Goal: Task Accomplishment & Management: Manage account settings

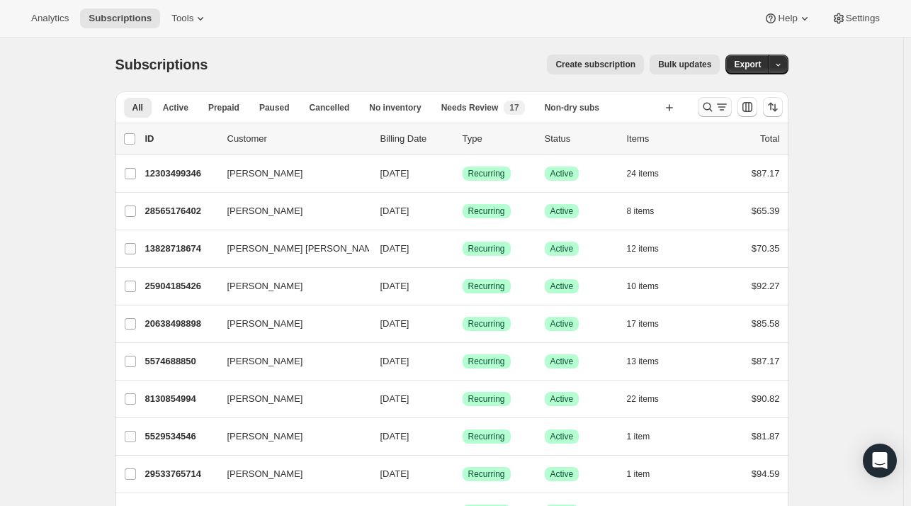
click at [718, 105] on icon "Search and filter results" at bounding box center [722, 107] width 14 height 14
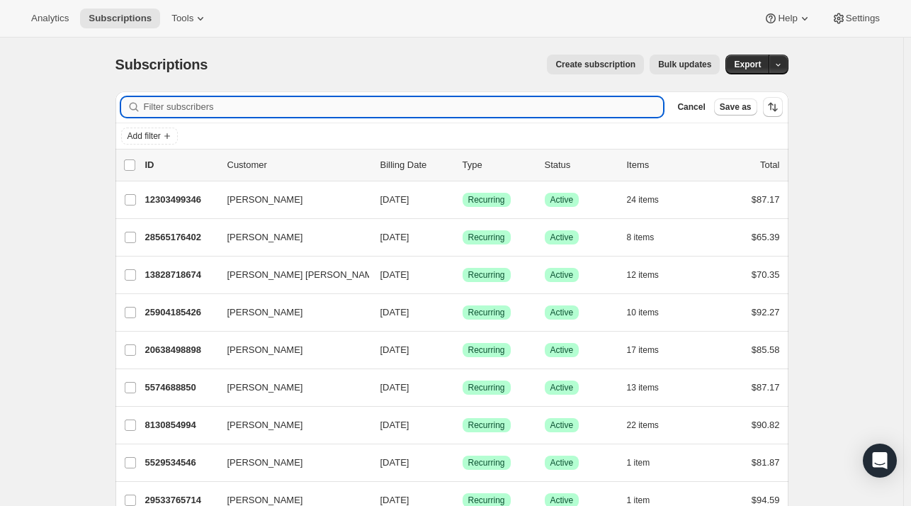
click at [233, 110] on input "Filter subscribers" at bounding box center [404, 107] width 520 height 20
paste input "[EMAIL_ADDRESS][DOMAIN_NAME]"
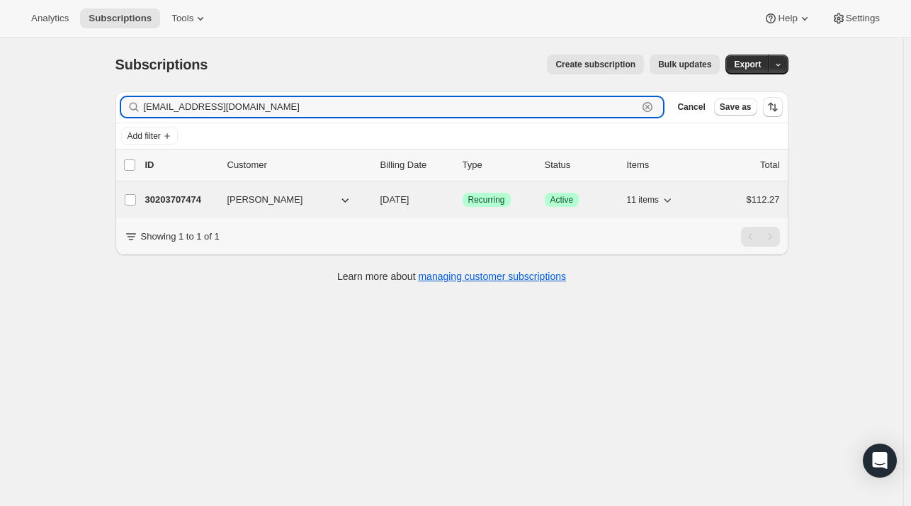
type input "[EMAIL_ADDRESS][DOMAIN_NAME]"
click at [188, 201] on p "30203707474" at bounding box center [180, 200] width 71 height 14
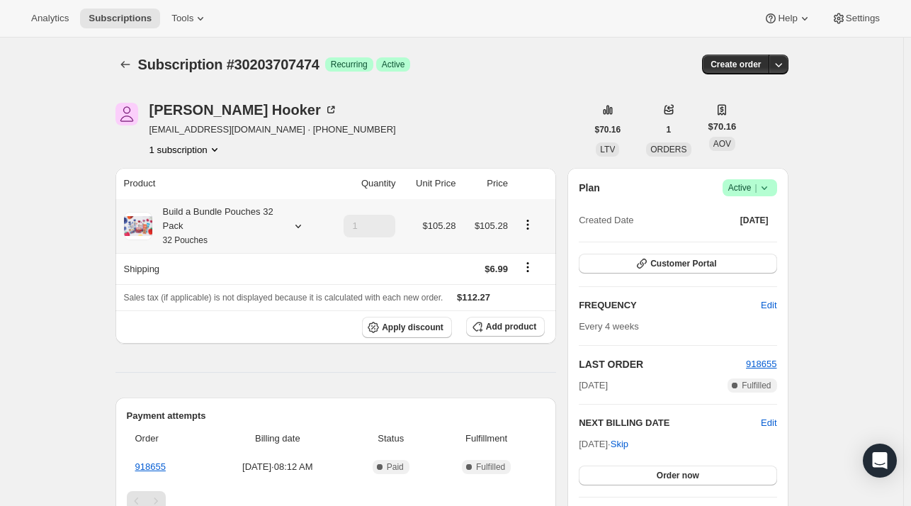
click at [298, 220] on icon at bounding box center [298, 226] width 14 height 14
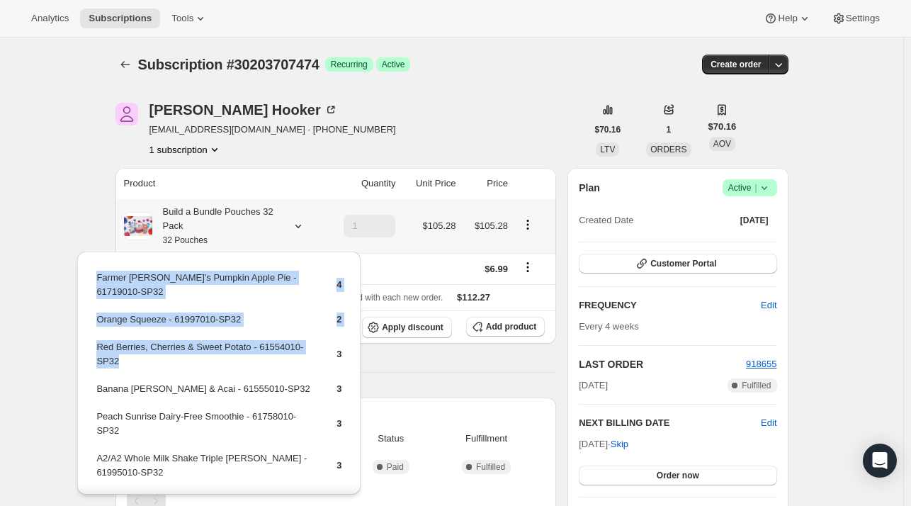
drag, startPoint x: 142, startPoint y: 349, endPoint x: 93, endPoint y: 329, distance: 52.8
click at [93, 329] on div "Farmer [PERSON_NAME]'s Pumpkin Apple Pie - 61719010-SP32 4 Orange Squeeze - 619…" at bounding box center [218, 470] width 283 height 438
click at [135, 357] on td "Red Berries, Cherries & Sweet Potato - 61554010-SP32" at bounding box center [204, 359] width 217 height 40
click at [131, 352] on td "Red Berries, Cherries & Sweet Potato - 61554010-SP32" at bounding box center [204, 359] width 217 height 40
click at [133, 346] on td "Red Berries, Cherries & Sweet Potato - 61554010-SP32" at bounding box center [204, 359] width 217 height 40
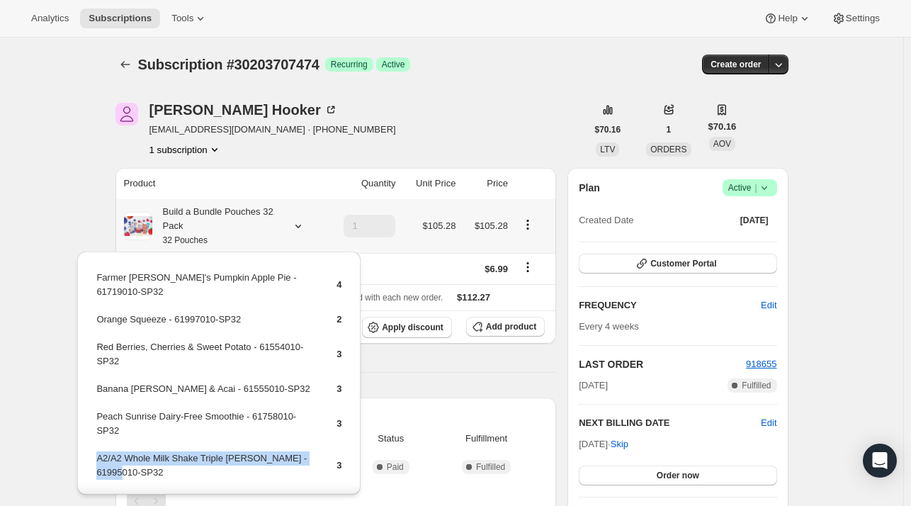
drag, startPoint x: 134, startPoint y: 453, endPoint x: 98, endPoint y: 448, distance: 36.6
click at [98, 451] on td "A2/A2 Whole Milk Shake Triple [PERSON_NAME] - 61995010-SP32" at bounding box center [204, 471] width 217 height 40
copy td "A2/A2 Whole Milk Shake Triple [PERSON_NAME] - 61995010-SP32"
click at [530, 332] on button "Add product" at bounding box center [505, 327] width 79 height 20
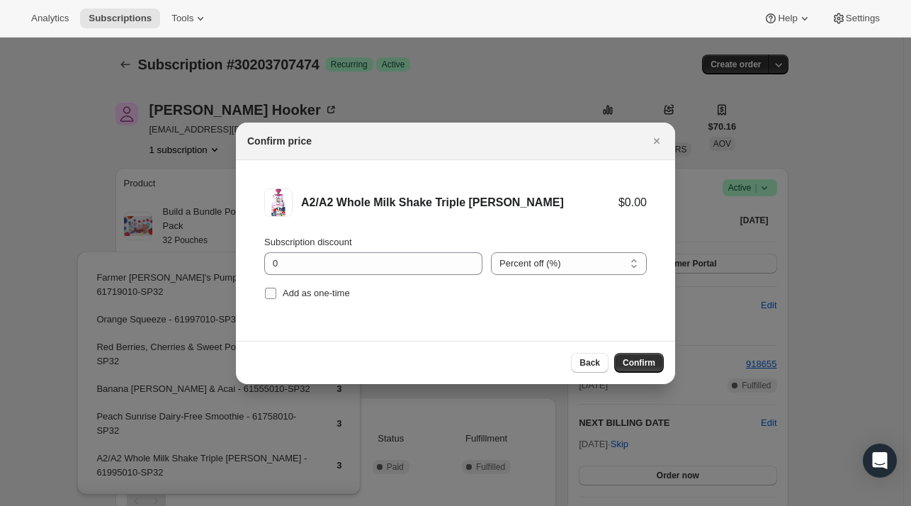
click at [300, 290] on span "Add as one-time" at bounding box center [316, 293] width 67 height 11
click at [276, 290] on input "Add as one-time" at bounding box center [270, 293] width 11 height 11
checkbox input "true"
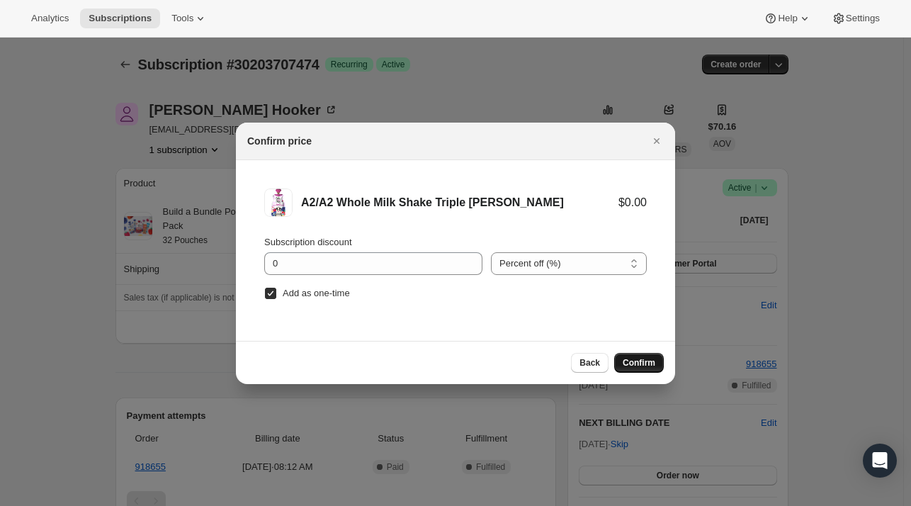
click at [633, 357] on span "Confirm" at bounding box center [639, 362] width 33 height 11
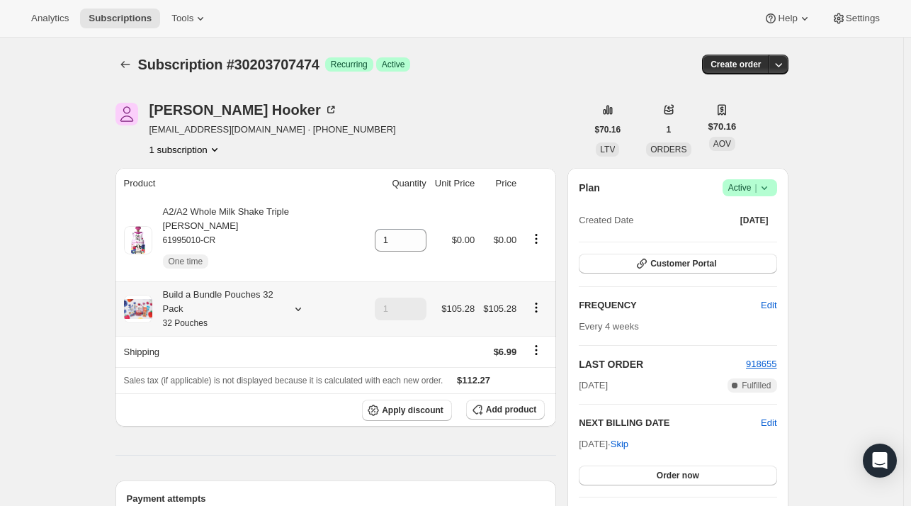
click at [305, 302] on icon at bounding box center [298, 309] width 14 height 14
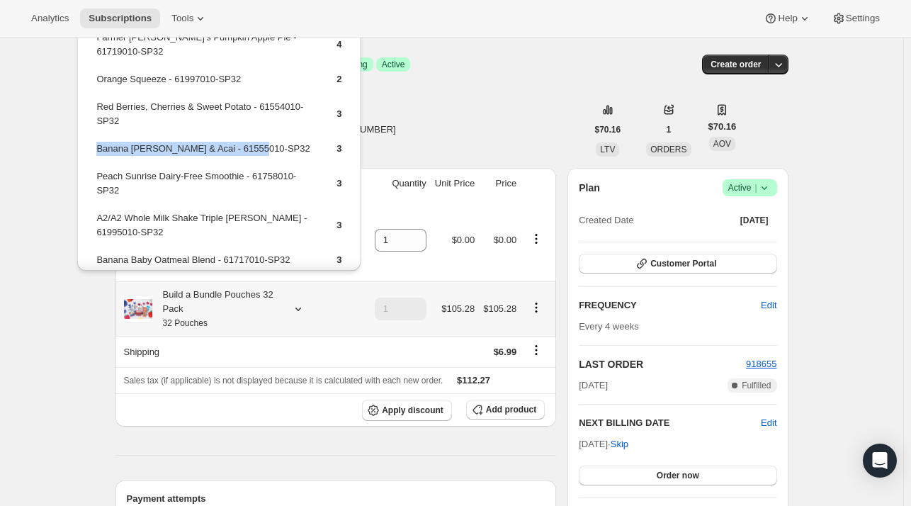
drag, startPoint x: 264, startPoint y: 134, endPoint x: 95, endPoint y: 132, distance: 168.6
click at [96, 141] on td "Banana [PERSON_NAME] & Acai - 61555010-SP32" at bounding box center [204, 154] width 217 height 26
copy td "Banana [PERSON_NAME] & Acai - 61555010-SP32"
click at [519, 403] on button "Add product" at bounding box center [505, 410] width 79 height 20
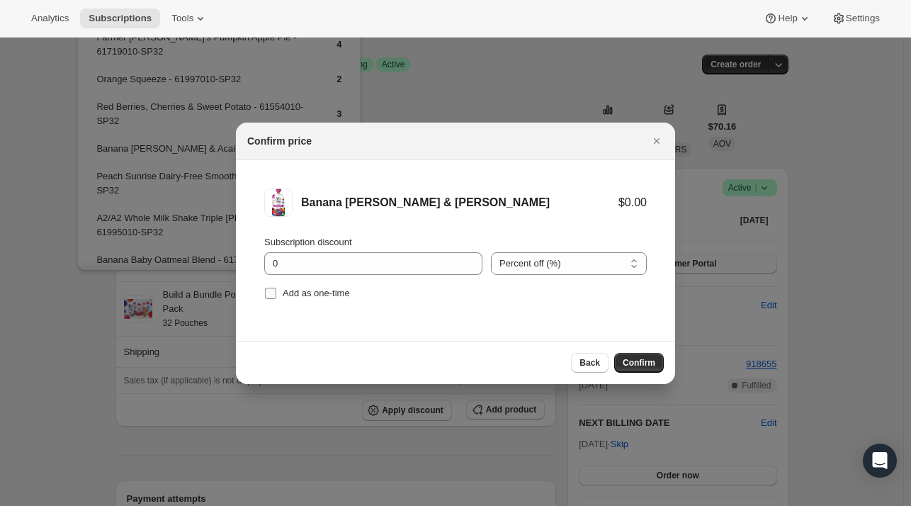
click at [327, 293] on span "Add as one-time" at bounding box center [316, 293] width 67 height 11
click at [276, 293] on input "Add as one-time" at bounding box center [270, 293] width 11 height 11
checkbox input "true"
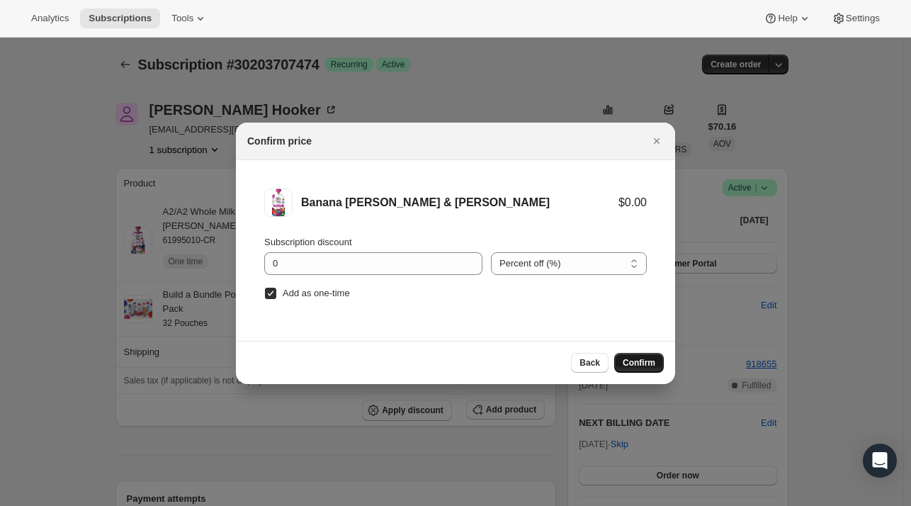
click at [649, 362] on span "Confirm" at bounding box center [639, 362] width 33 height 11
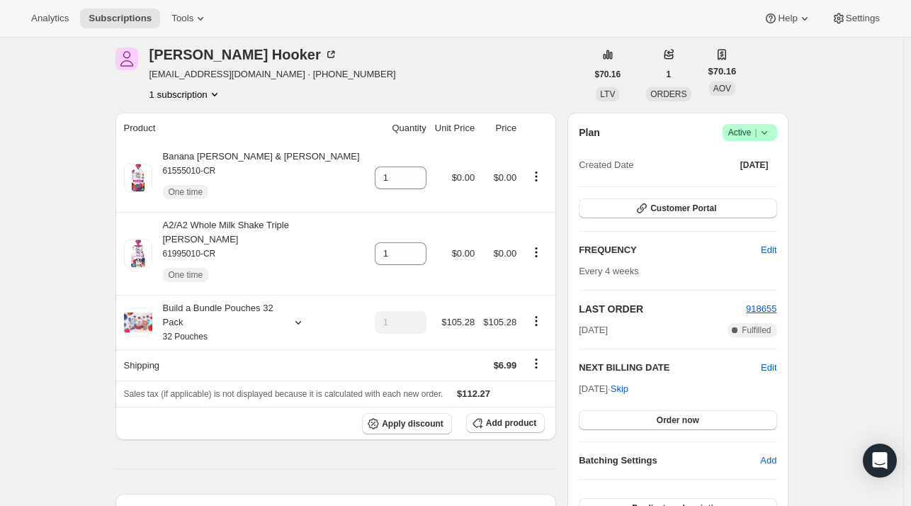
scroll to position [71, 0]
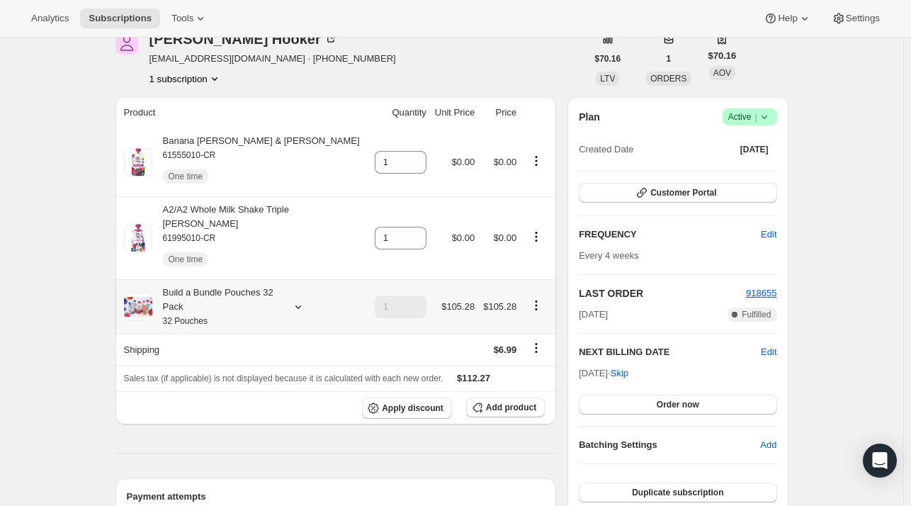
click at [295, 300] on icon at bounding box center [298, 307] width 14 height 14
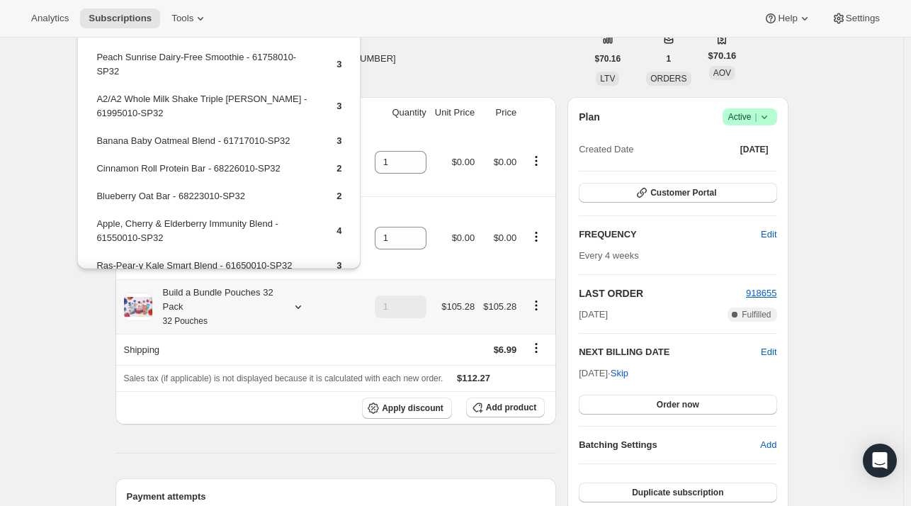
scroll to position [142, 0]
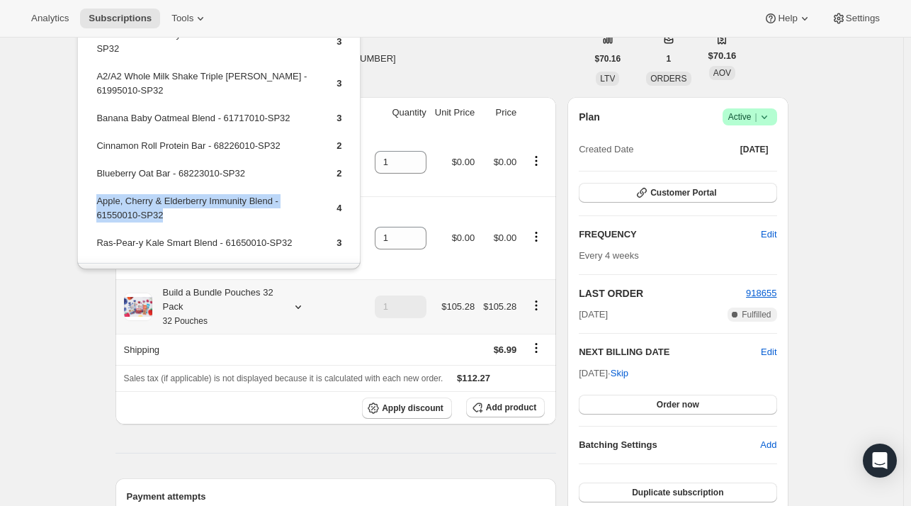
drag, startPoint x: 152, startPoint y: 198, endPoint x: 94, endPoint y: 187, distance: 58.5
click at [94, 187] on table "Farmer [PERSON_NAME]'s Pumpkin Apple Pie - 61719010-SP32 4 Orange Squeeze - 619…" at bounding box center [218, 75] width 249 height 376
copy td "Apple, Cherry & Elderberry Immunity Blend - 61550010-SP32"
click at [524, 402] on span "Add product" at bounding box center [511, 407] width 50 height 11
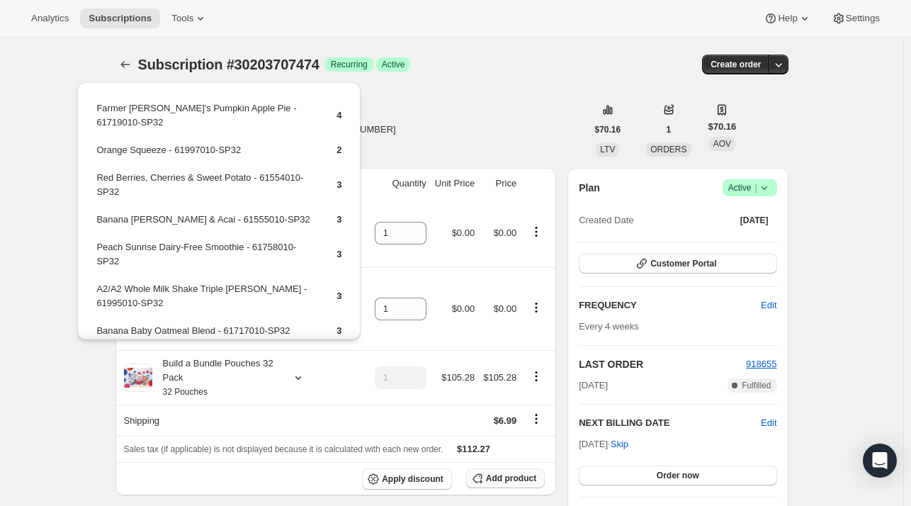
scroll to position [71, 0]
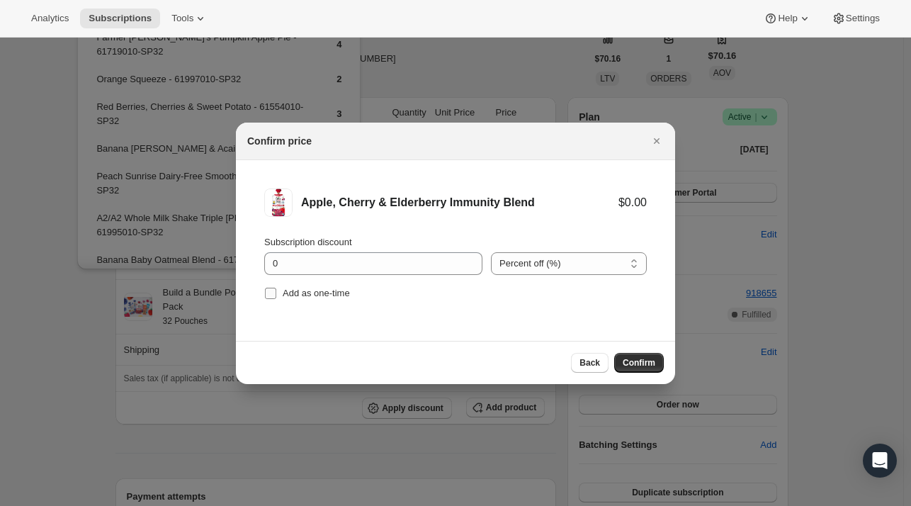
click at [299, 294] on span "Add as one-time" at bounding box center [316, 293] width 67 height 11
click at [276, 294] on input "Add as one-time" at bounding box center [270, 293] width 11 height 11
checkbox input "true"
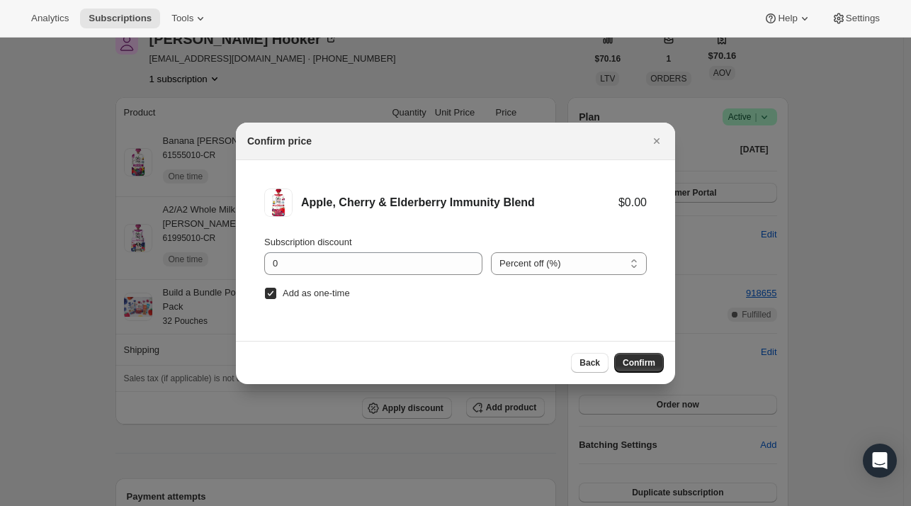
click at [627, 363] on span "Confirm" at bounding box center [639, 362] width 33 height 11
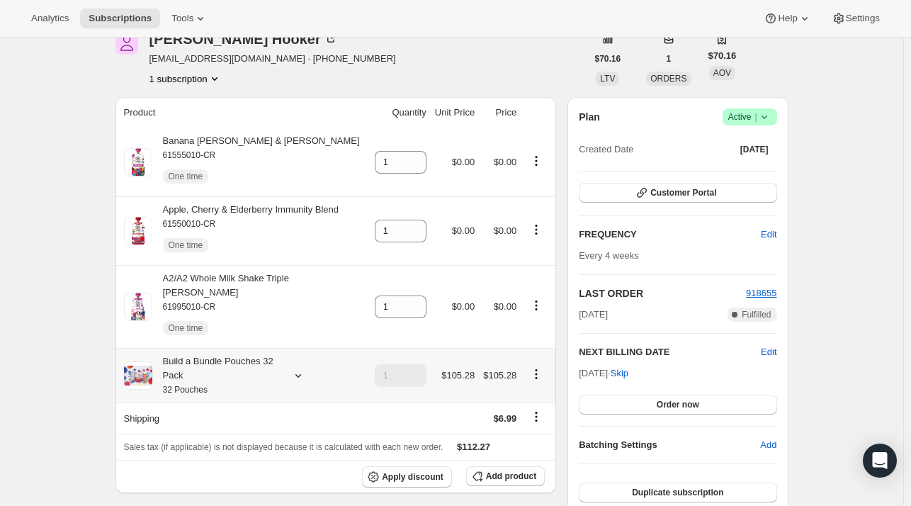
click at [300, 369] on icon at bounding box center [298, 375] width 14 height 14
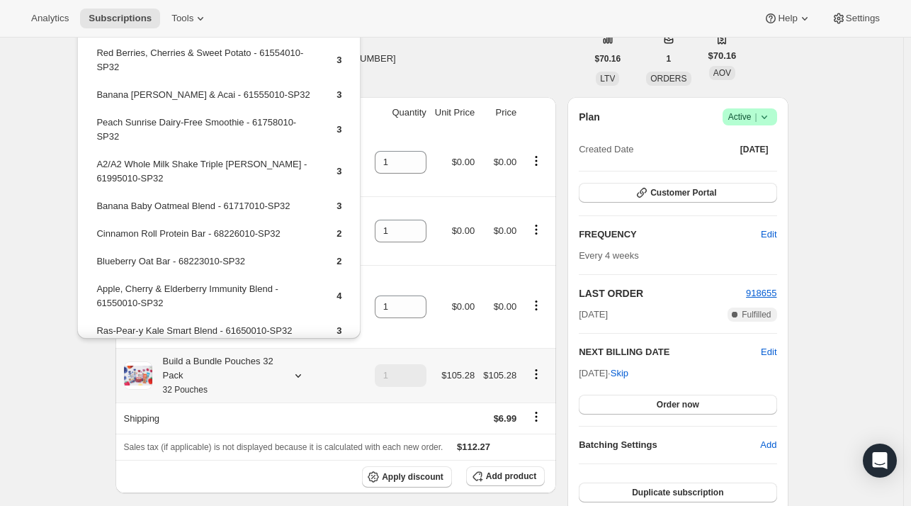
scroll to position [93, 0]
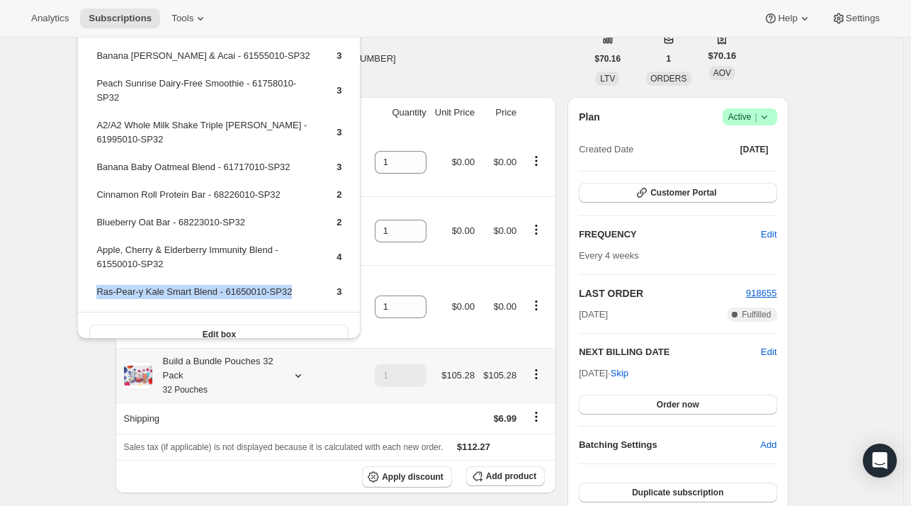
drag, startPoint x: 298, startPoint y: 278, endPoint x: 96, endPoint y: 274, distance: 201.2
click at [96, 284] on td "Ras-Pear-y Kale Smart Blend - 61650010-SP32" at bounding box center [204, 297] width 217 height 26
copy td "Ras-Pear-y Kale Smart Blend - 61650010-SP32"
click at [502, 469] on button "Add product" at bounding box center [505, 476] width 79 height 20
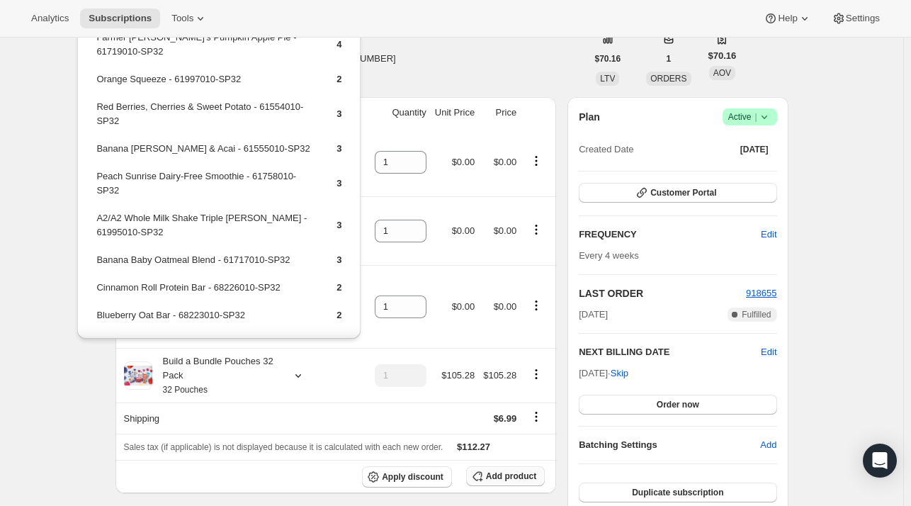
scroll to position [0, 0]
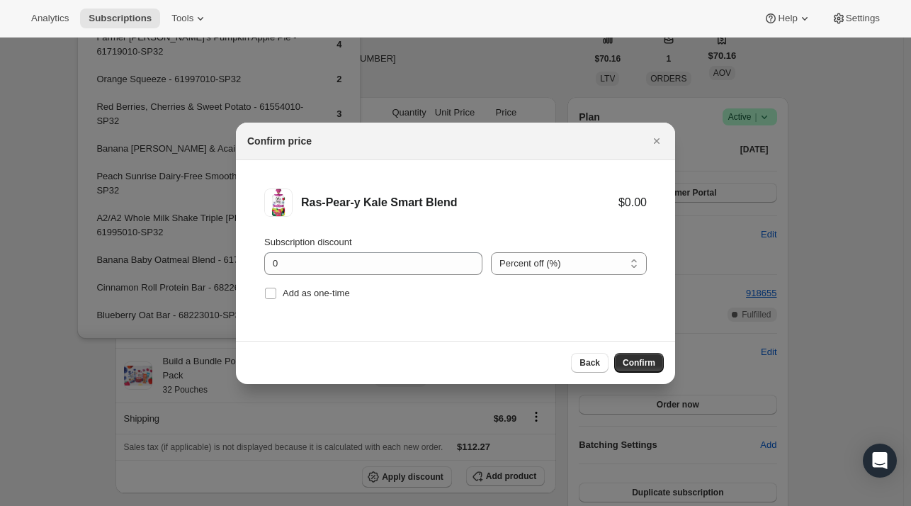
drag, startPoint x: 329, startPoint y: 294, endPoint x: 385, endPoint y: 310, distance: 58.1
click at [333, 298] on span "Add as one-time" at bounding box center [316, 293] width 67 height 14
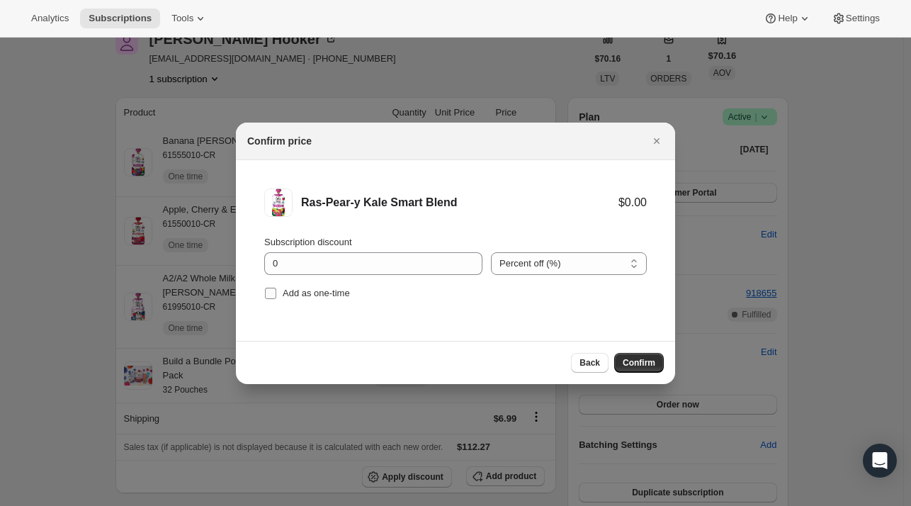
click at [317, 295] on span "Add as one-time" at bounding box center [316, 293] width 67 height 11
click at [276, 295] on input "Add as one-time" at bounding box center [270, 293] width 11 height 11
checkbox input "true"
click at [641, 354] on button "Confirm" at bounding box center [639, 363] width 50 height 20
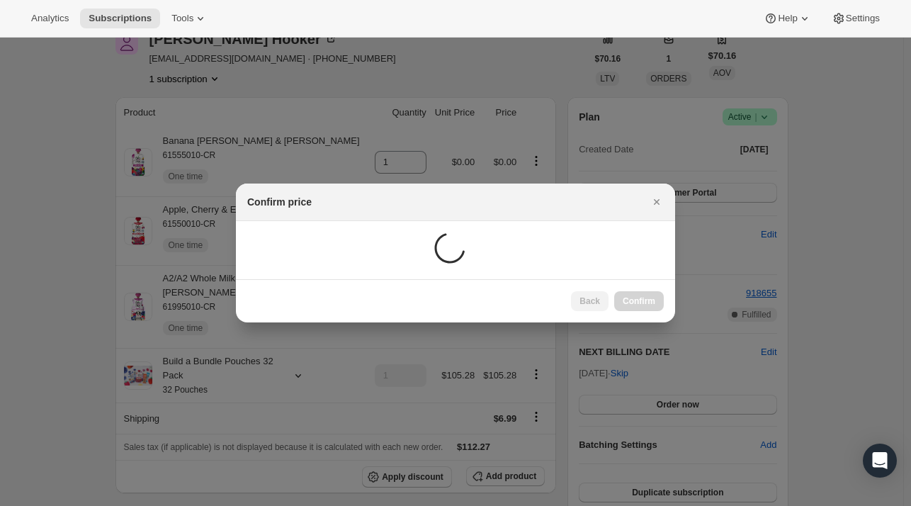
scroll to position [71, 0]
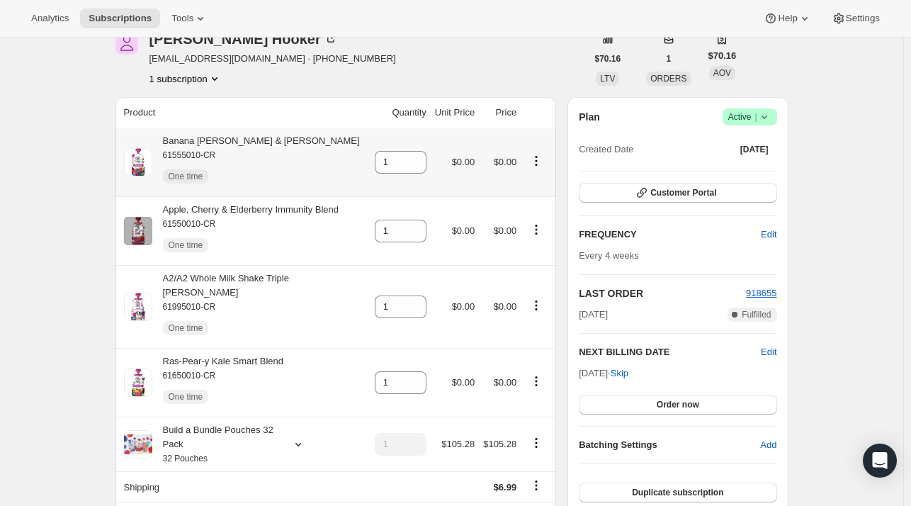
drag, startPoint x: 261, startPoint y: 171, endPoint x: 307, endPoint y: 247, distance: 89.1
click at [261, 174] on div "Banana [PERSON_NAME] & Acai 61555010-CR One time" at bounding box center [245, 162] width 242 height 57
drag, startPoint x: 294, startPoint y: 244, endPoint x: 293, endPoint y: 255, distance: 10.7
click at [294, 244] on div "One time" at bounding box center [251, 245] width 176 height 28
drag, startPoint x: 283, startPoint y: 321, endPoint x: 286, endPoint y: 349, distance: 28.5
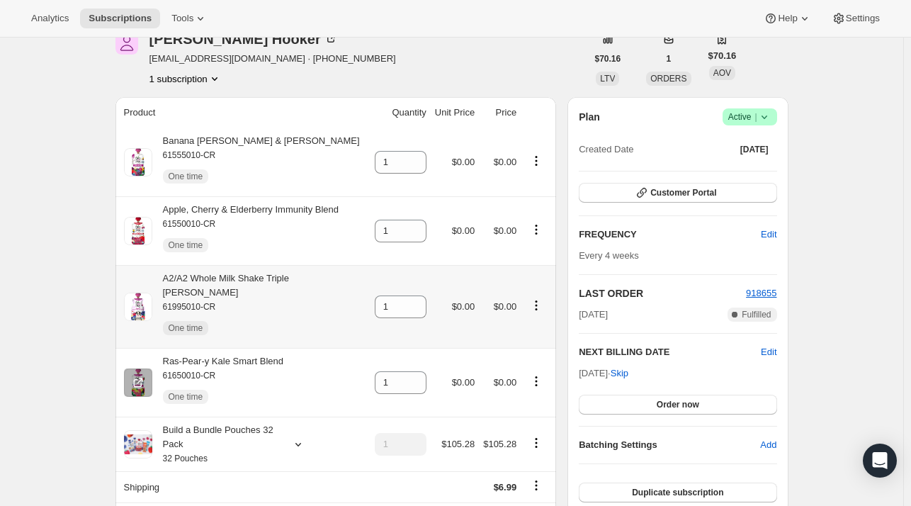
click at [282, 322] on div "One time" at bounding box center [264, 328] width 203 height 28
click at [294, 377] on div "Ras-Pear-y Kale Smart Blend 61650010-CR One time" at bounding box center [245, 382] width 242 height 57
click at [304, 439] on icon at bounding box center [298, 444] width 14 height 14
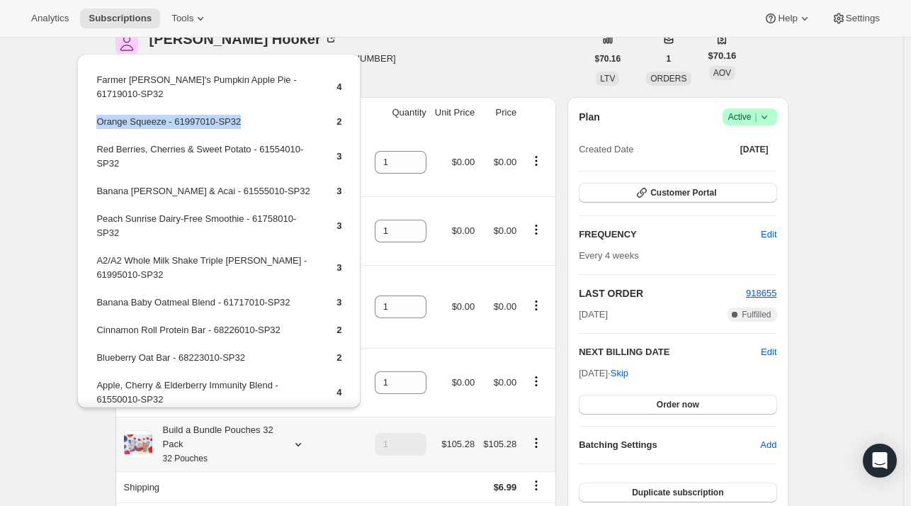
drag, startPoint x: 255, startPoint y: 108, endPoint x: 94, endPoint y: 111, distance: 160.8
click at [94, 111] on table "Farmer [PERSON_NAME]'s Pumpkin Apple Pie - 61719010-SP32 4 Orange Squeeze - 619…" at bounding box center [218, 259] width 249 height 376
copy td "Orange Squeeze - 61997010-SP32"
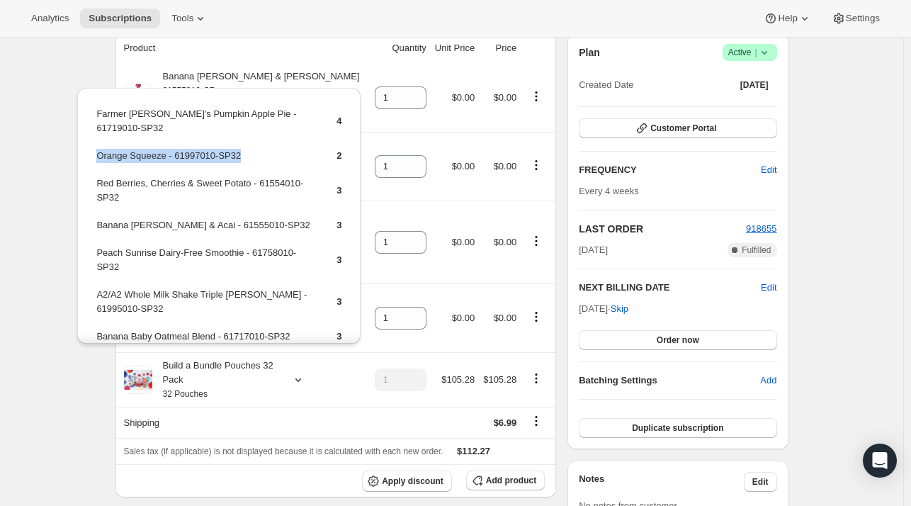
scroll to position [213, 0]
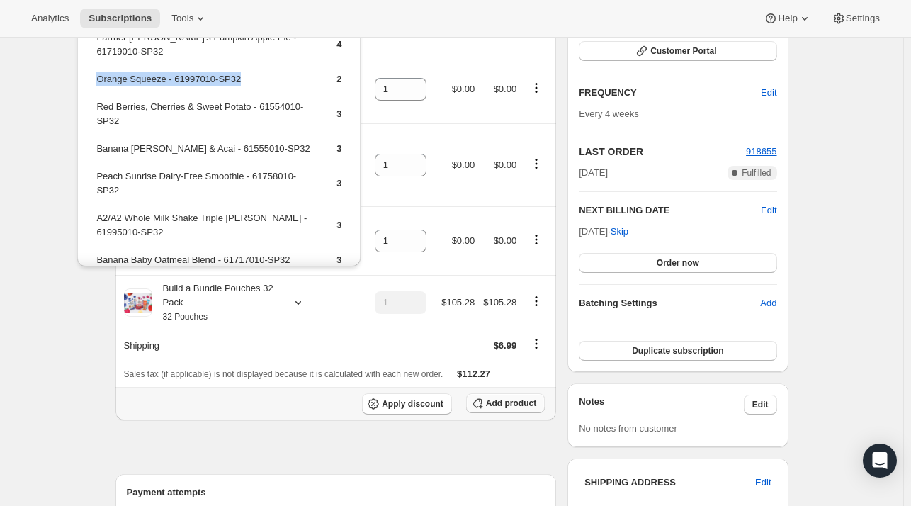
click at [518, 397] on span "Add product" at bounding box center [511, 402] width 50 height 11
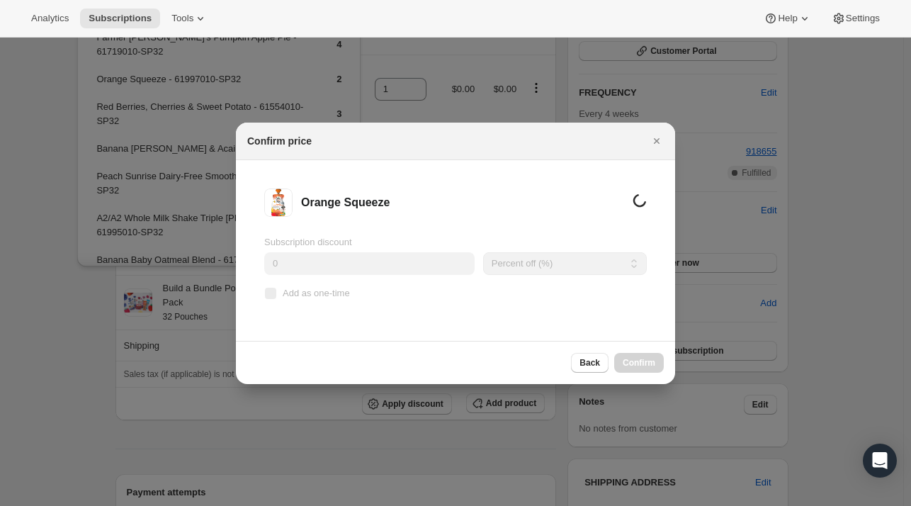
click at [292, 298] on span "Add as one-time" at bounding box center [316, 293] width 67 height 14
click at [276, 298] on input "Add as one-time" at bounding box center [270, 293] width 11 height 11
checkbox input "true"
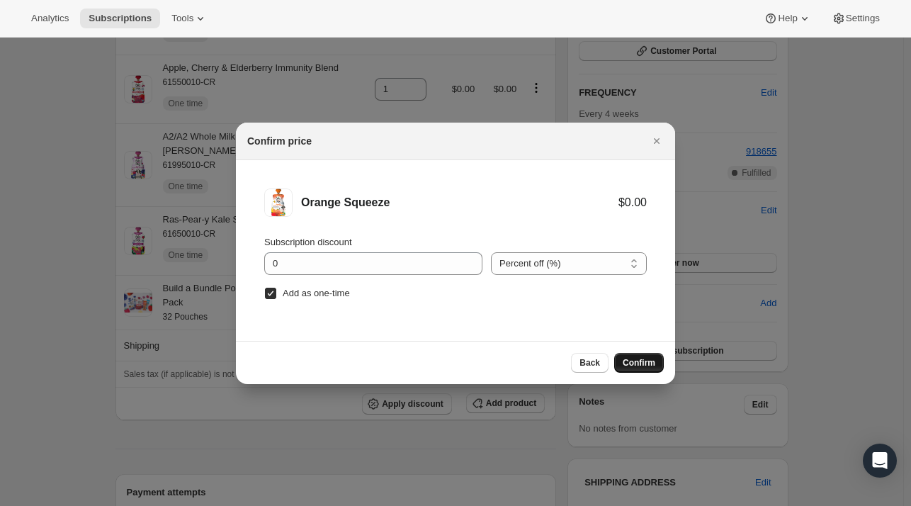
click at [653, 363] on span "Confirm" at bounding box center [639, 362] width 33 height 11
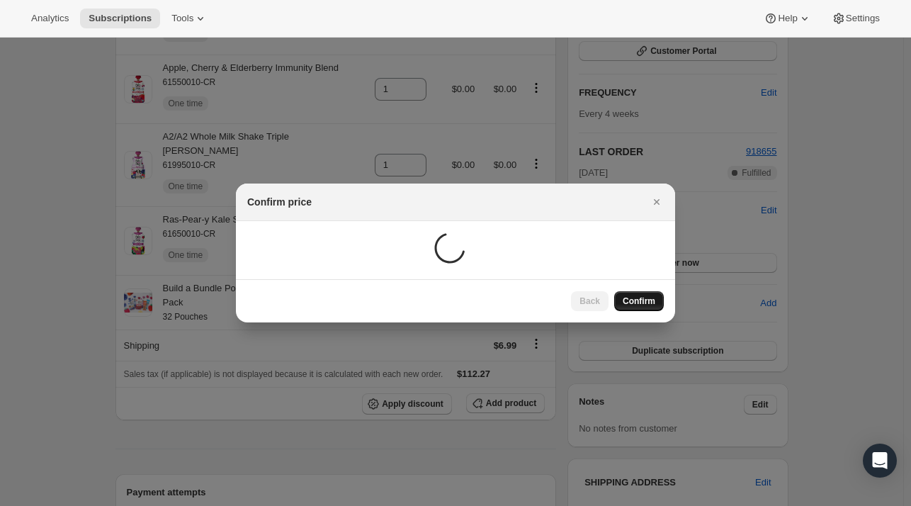
scroll to position [133, 0]
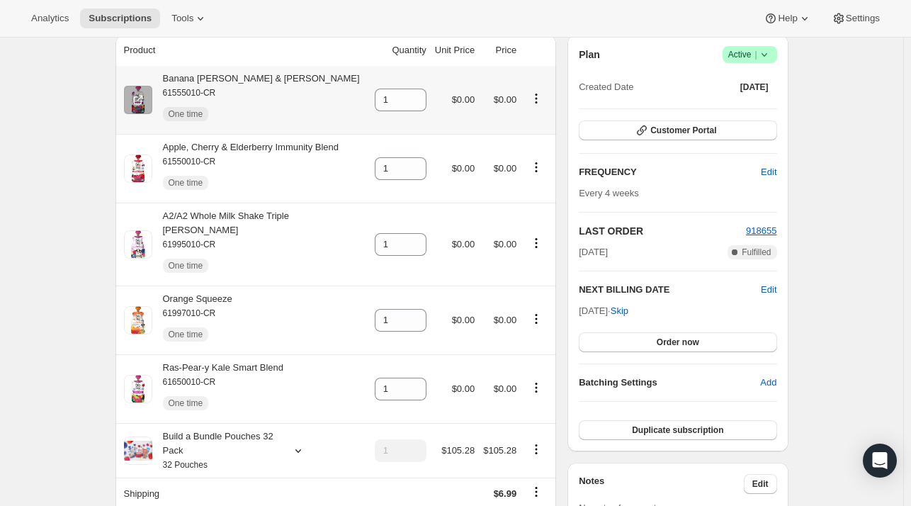
click at [323, 93] on div "Banana [PERSON_NAME] & Acai 61555010-CR One time" at bounding box center [245, 100] width 242 height 57
click at [312, 179] on div "One time" at bounding box center [251, 183] width 176 height 28
drag, startPoint x: 319, startPoint y: 234, endPoint x: 306, endPoint y: 317, distance: 84.6
click at [319, 234] on div "A2/A2 Whole Milk Shake Triple [PERSON_NAME] 61995010-CR One time" at bounding box center [245, 244] width 242 height 71
drag, startPoint x: 306, startPoint y: 323, endPoint x: 298, endPoint y: 348, distance: 26.0
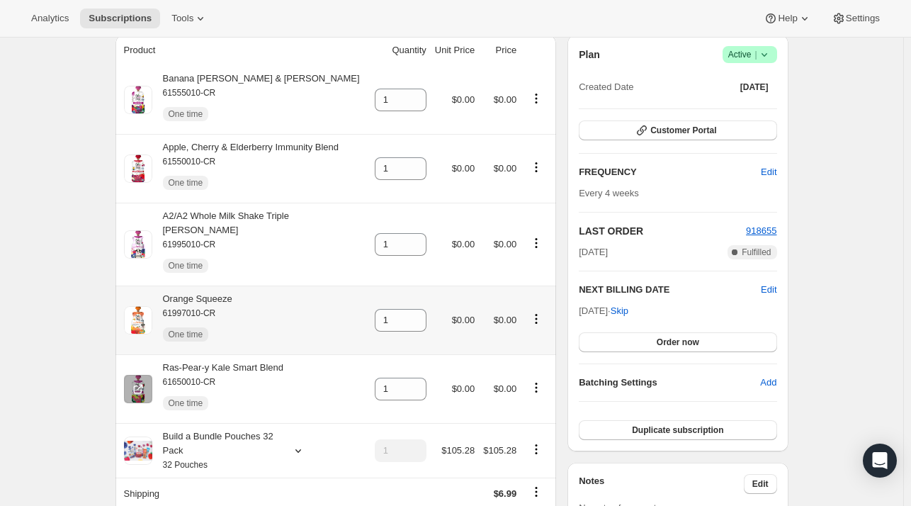
click at [306, 324] on div "Orange Squeeze 61997010-CR One time" at bounding box center [245, 320] width 242 height 57
click at [291, 403] on div "Ras-Pear-y Kale Smart Blend 61650010-CR One time" at bounding box center [245, 389] width 242 height 57
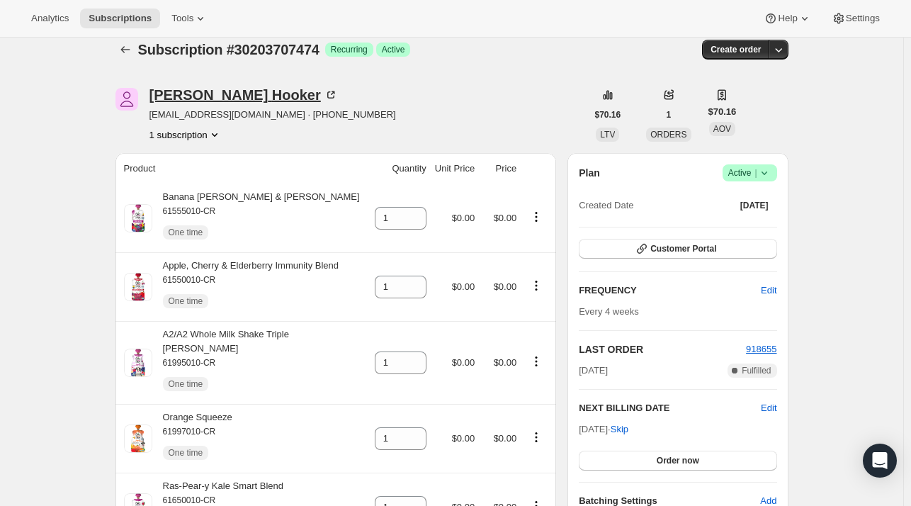
scroll to position [0, 0]
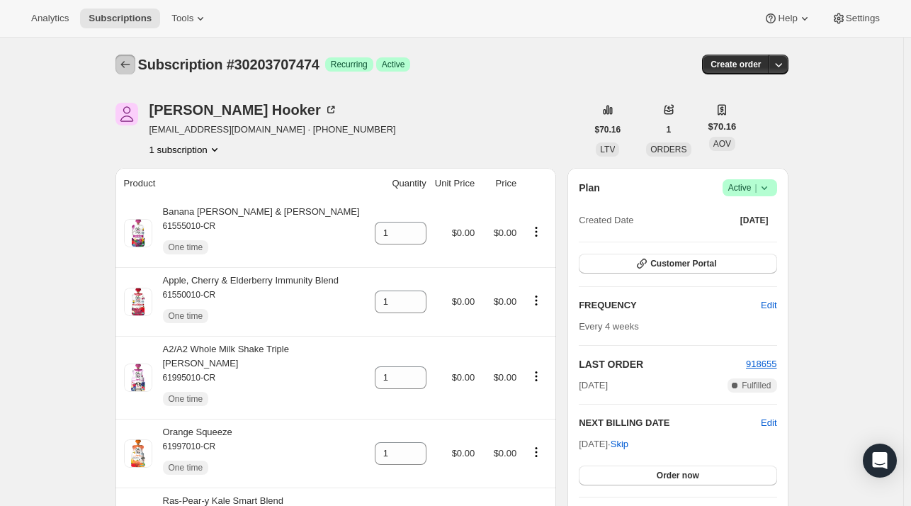
drag, startPoint x: 135, startPoint y: 67, endPoint x: 130, endPoint y: 77, distance: 10.8
click at [130, 76] on div "Subscription #30203707474. This page is ready Subscription #30203707474 Success…" at bounding box center [451, 65] width 673 height 54
click at [119, 60] on button "Subscriptions" at bounding box center [125, 65] width 20 height 20
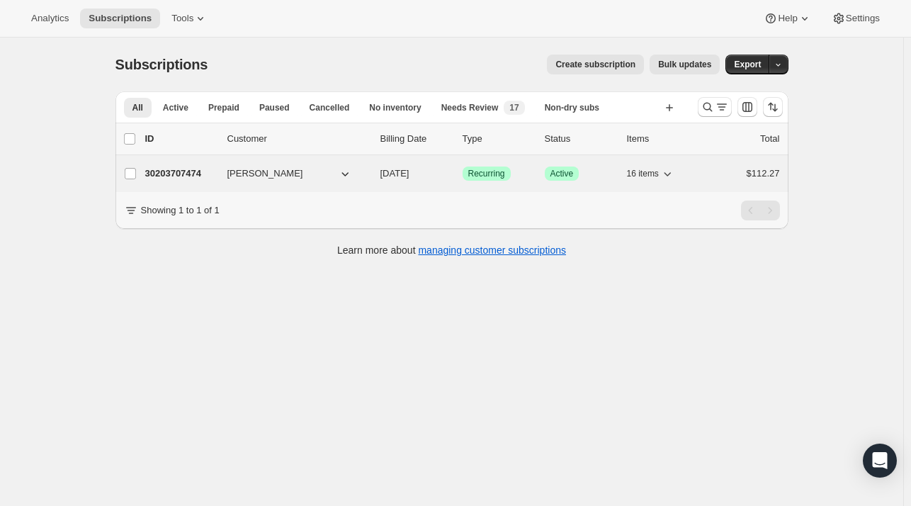
click at [232, 168] on span "[PERSON_NAME]" at bounding box center [265, 173] width 76 height 14
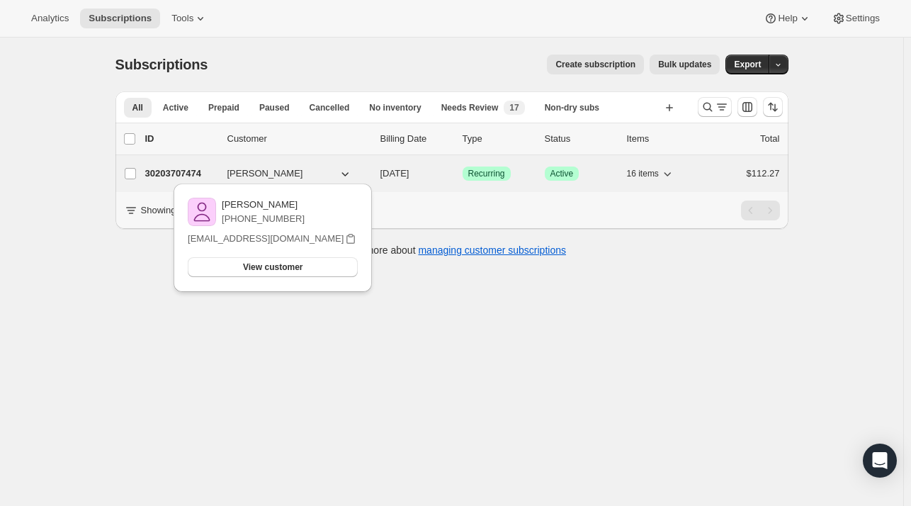
click at [220, 169] on div "30203707474 [PERSON_NAME] [DATE] Success Recurring Success Active 16 items $112…" at bounding box center [462, 174] width 635 height 20
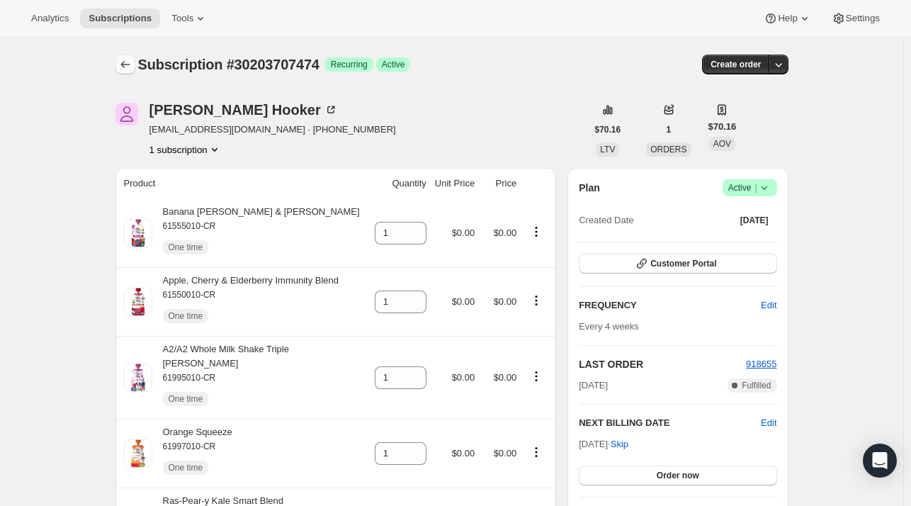
click at [132, 61] on icon "Subscriptions" at bounding box center [125, 64] width 14 height 14
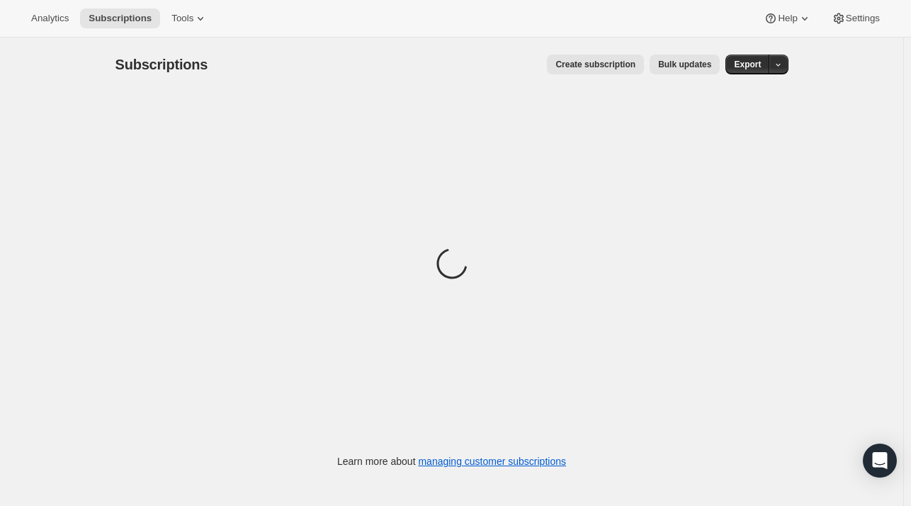
click at [223, 109] on div "Loading" at bounding box center [451, 265] width 673 height 349
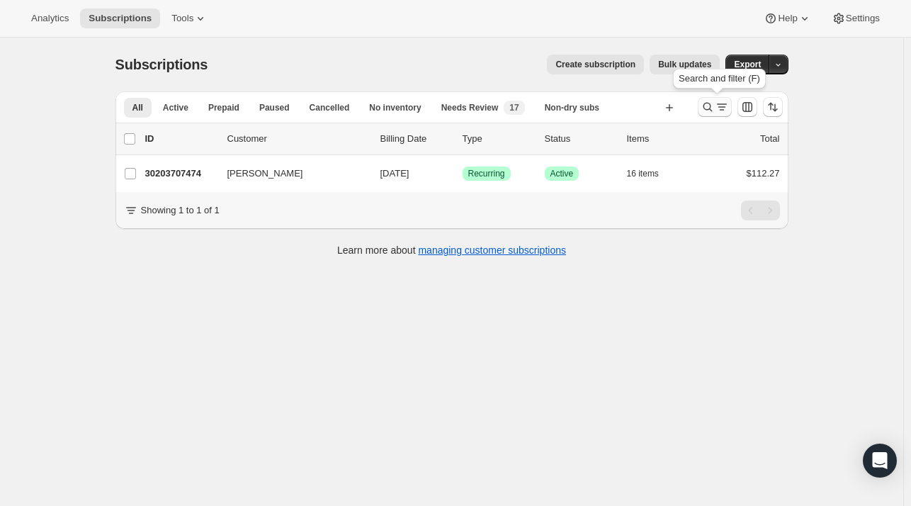
click at [712, 107] on icon "Search and filter results" at bounding box center [708, 107] width 14 height 14
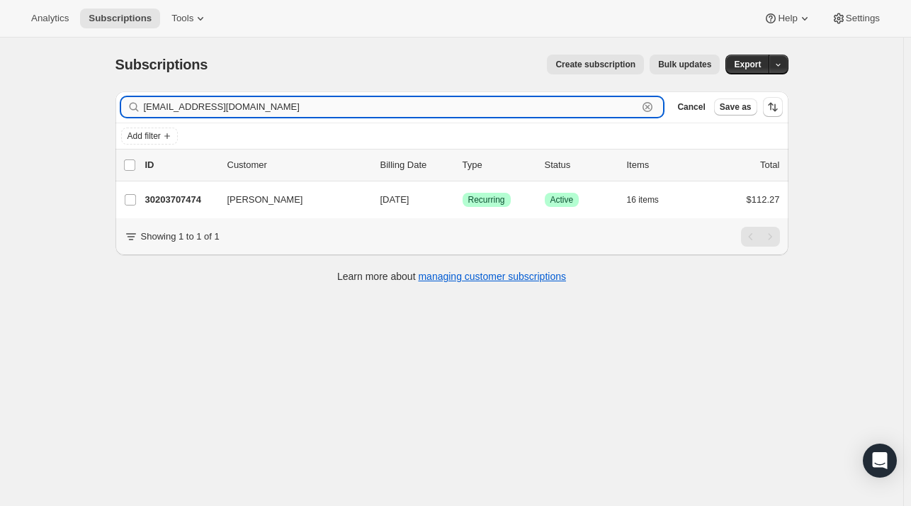
click at [655, 101] on icon "button" at bounding box center [647, 107] width 14 height 14
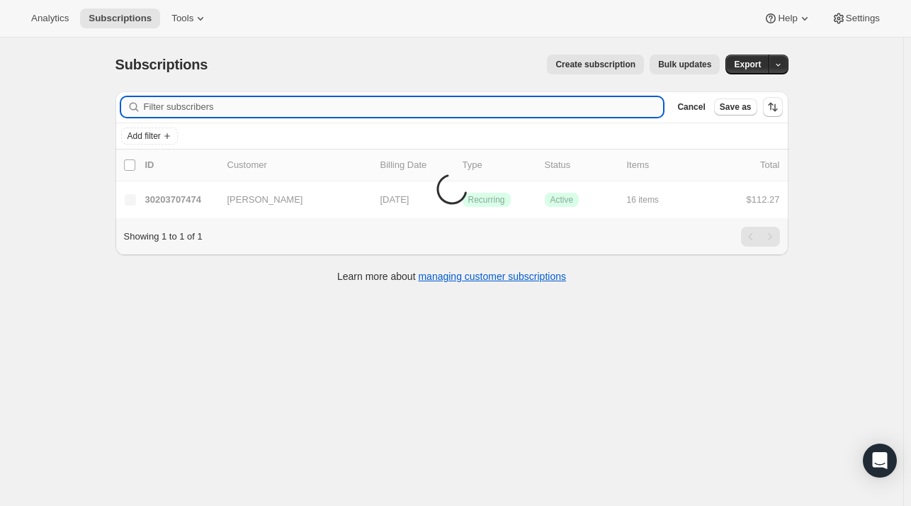
paste input "[EMAIL_ADDRESS][DOMAIN_NAME]"
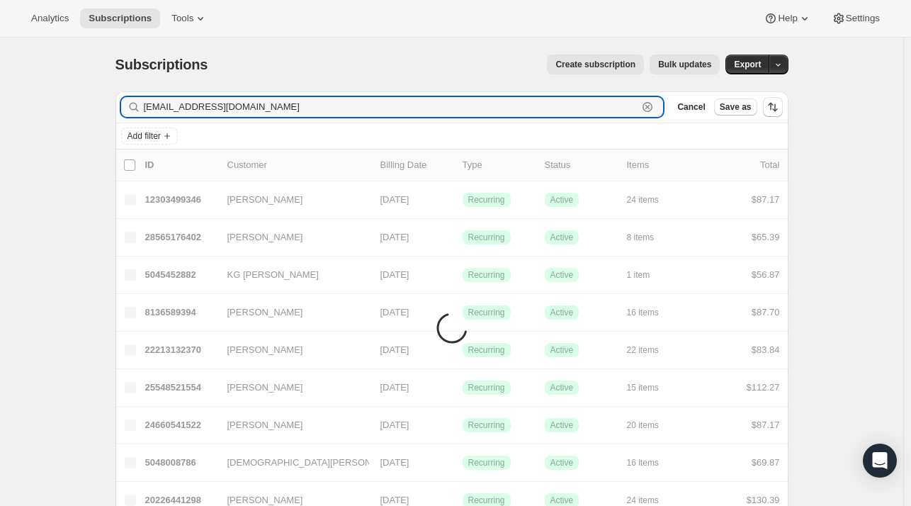
type input "[EMAIL_ADDRESS][DOMAIN_NAME]"
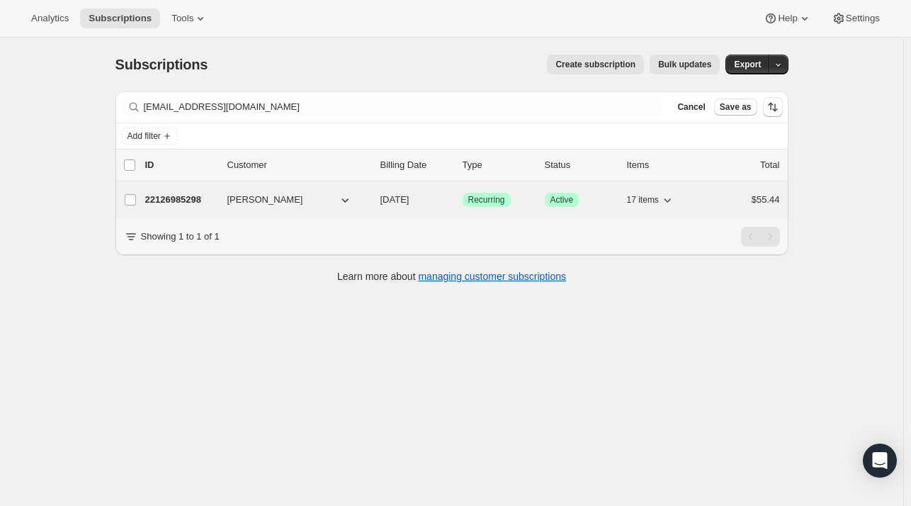
click at [190, 208] on div "22126985298 [PERSON_NAME] [DATE] Success Recurring Success Active 17 items $55.…" at bounding box center [462, 200] width 635 height 20
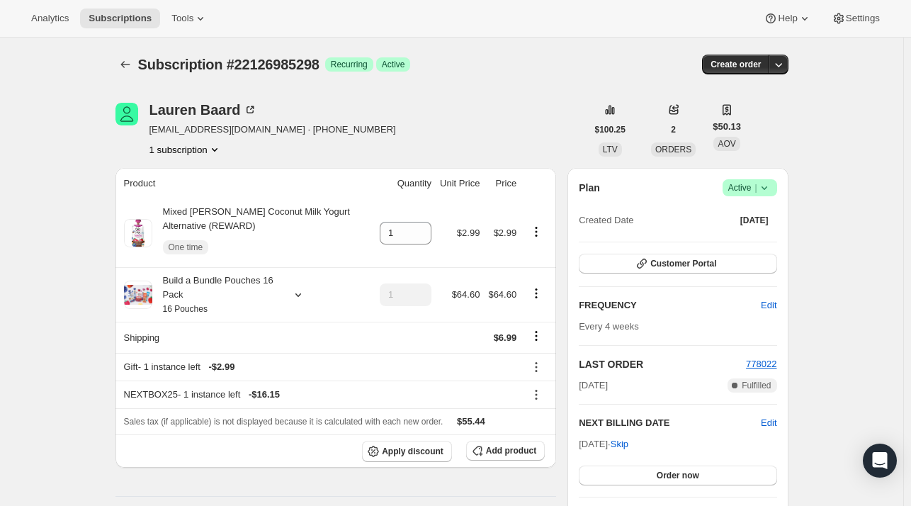
scroll to position [71, 0]
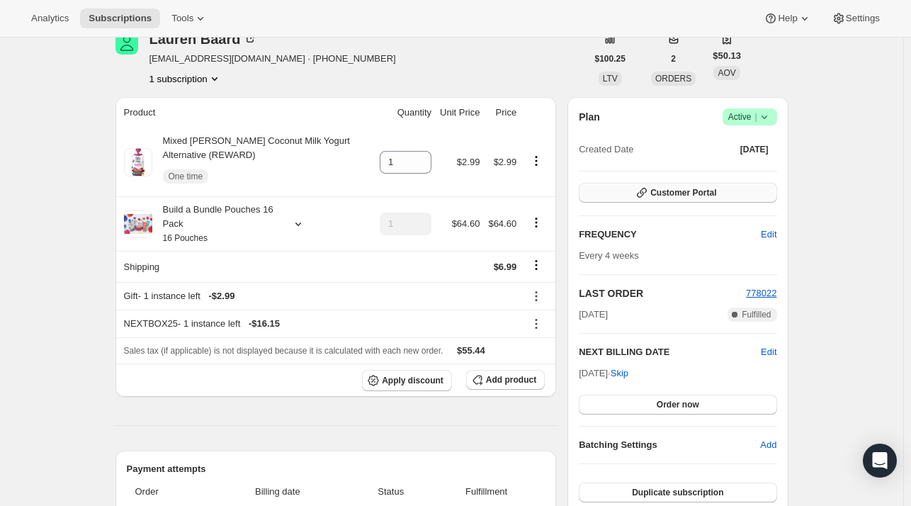
click at [623, 186] on button "Customer Portal" at bounding box center [678, 193] width 198 height 20
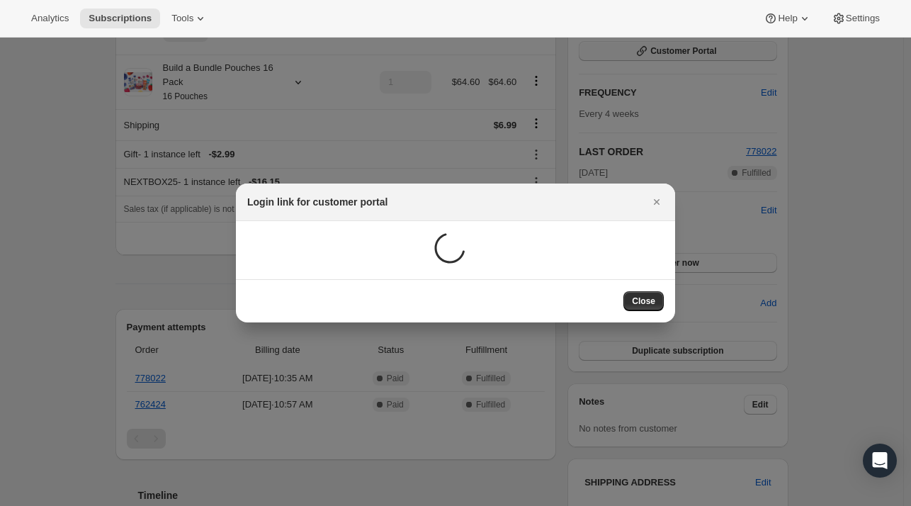
scroll to position [0, 0]
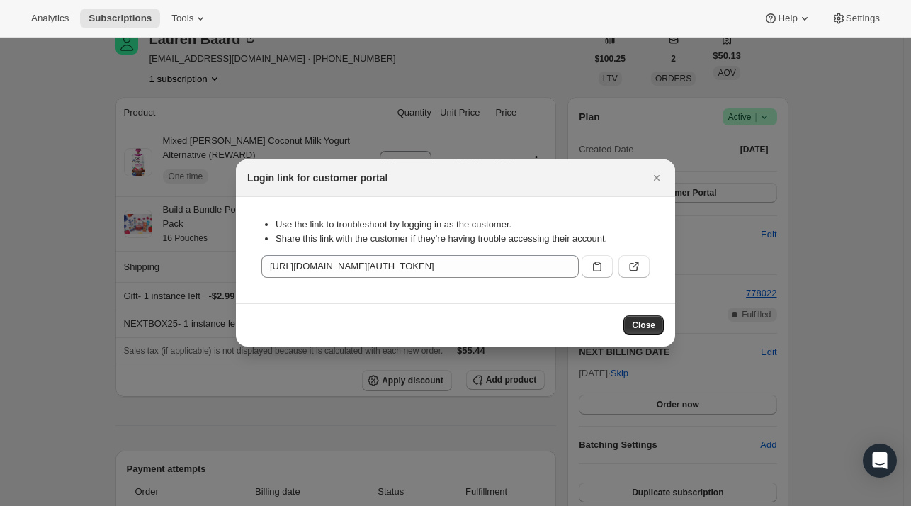
drag, startPoint x: 510, startPoint y: 180, endPoint x: 459, endPoint y: 188, distance: 51.6
click at [459, 188] on div "Login link for customer portal" at bounding box center [455, 178] width 439 height 38
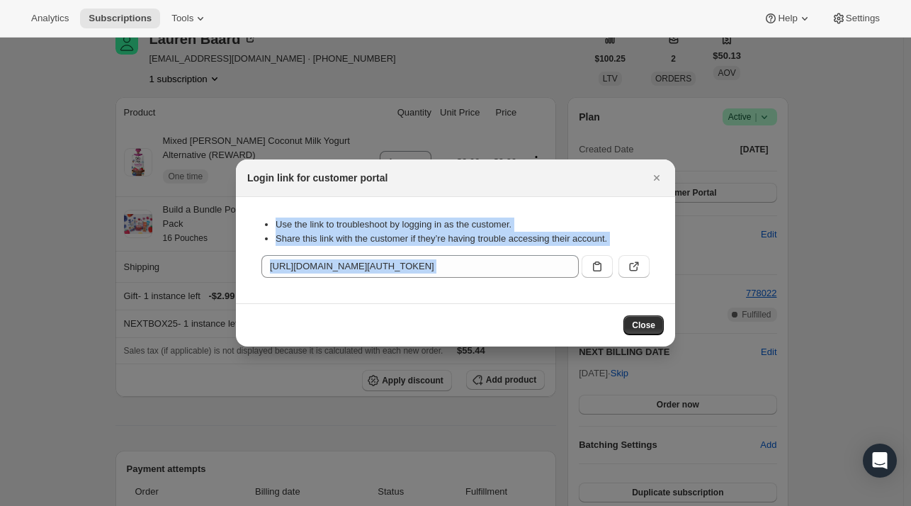
drag, startPoint x: 456, startPoint y: 184, endPoint x: 360, endPoint y: 376, distance: 214.8
drag, startPoint x: 503, startPoint y: 171, endPoint x: 533, endPoint y: 188, distance: 34.6
click at [502, 170] on div "Login link for customer portal" at bounding box center [455, 178] width 439 height 38
click at [574, 188] on div "Login link for customer portal" at bounding box center [455, 178] width 439 height 38
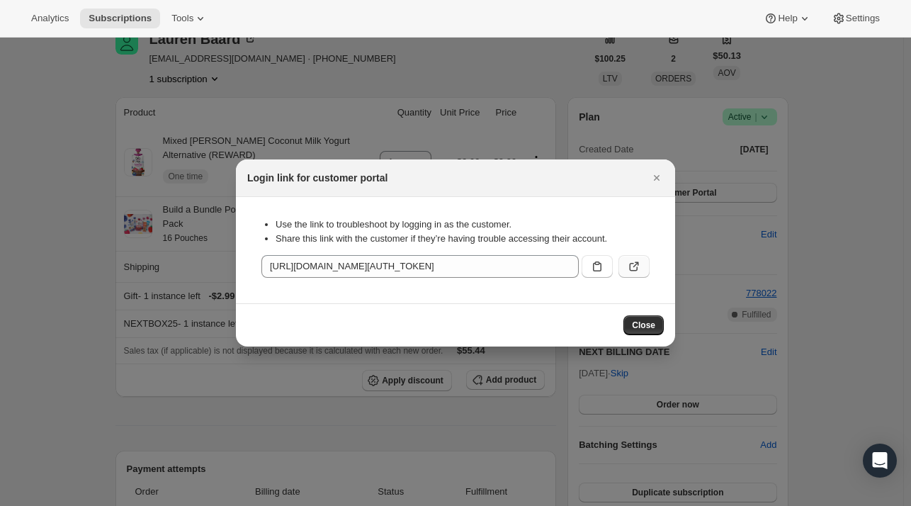
click at [633, 266] on icon ":r1ia:" at bounding box center [634, 266] width 14 height 14
click at [652, 174] on icon "Close" at bounding box center [657, 178] width 14 height 14
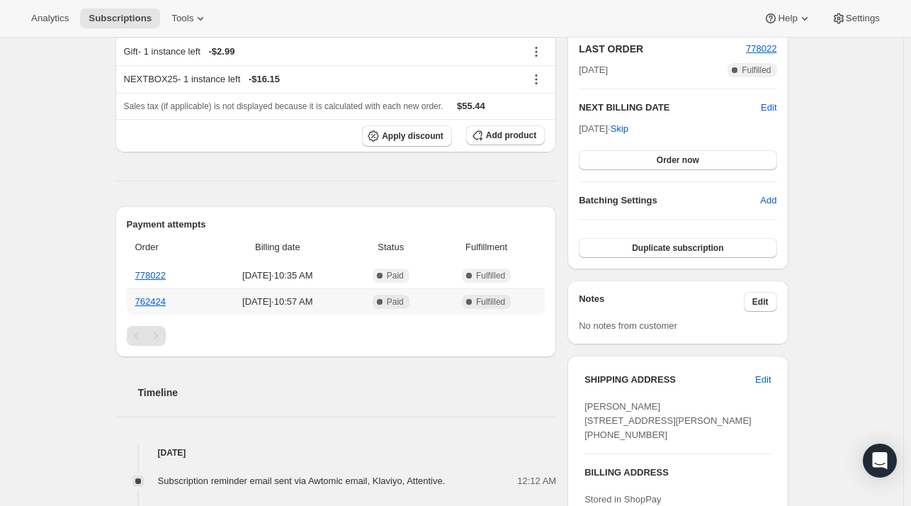
scroll to position [213, 0]
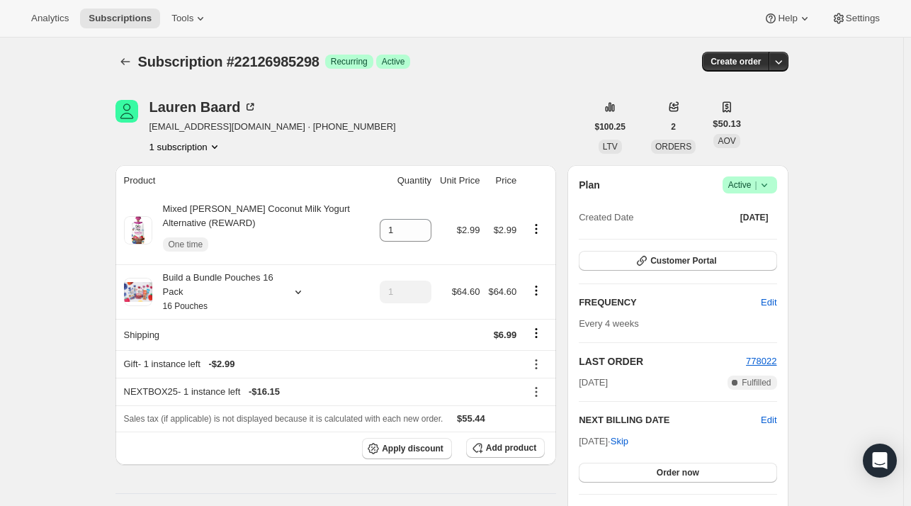
scroll to position [0, 0]
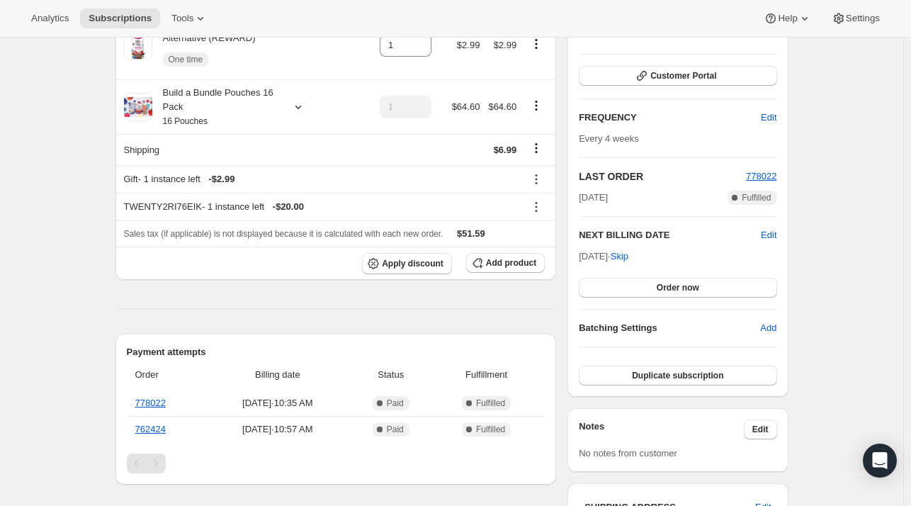
scroll to position [213, 0]
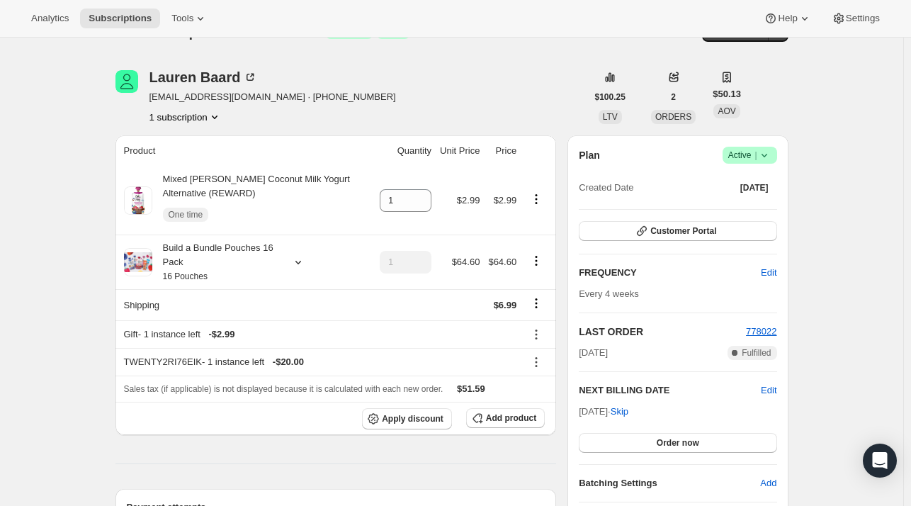
scroll to position [0, 0]
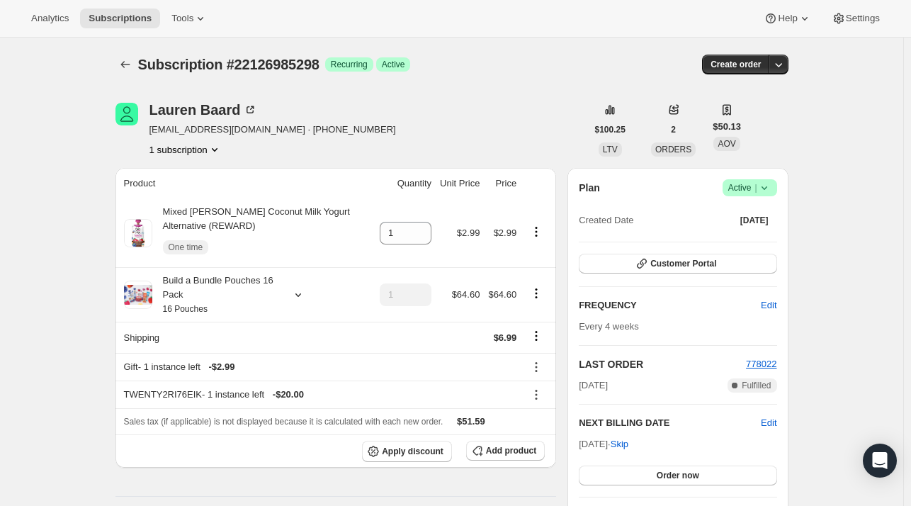
click at [450, 119] on div "Lauren Baard laurenkmbaard@gmail.com · +15162726102 1 subscription" at bounding box center [350, 130] width 471 height 54
